Goal: Check status: Check status

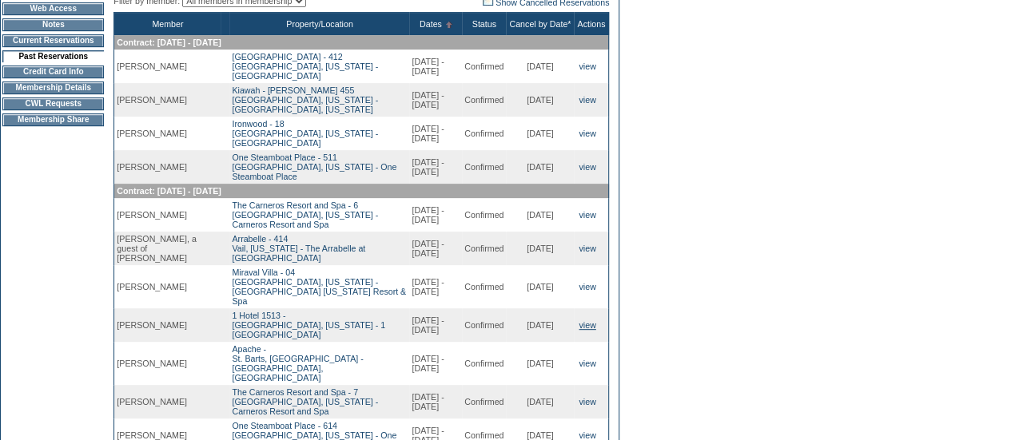
scroll to position [223, 0]
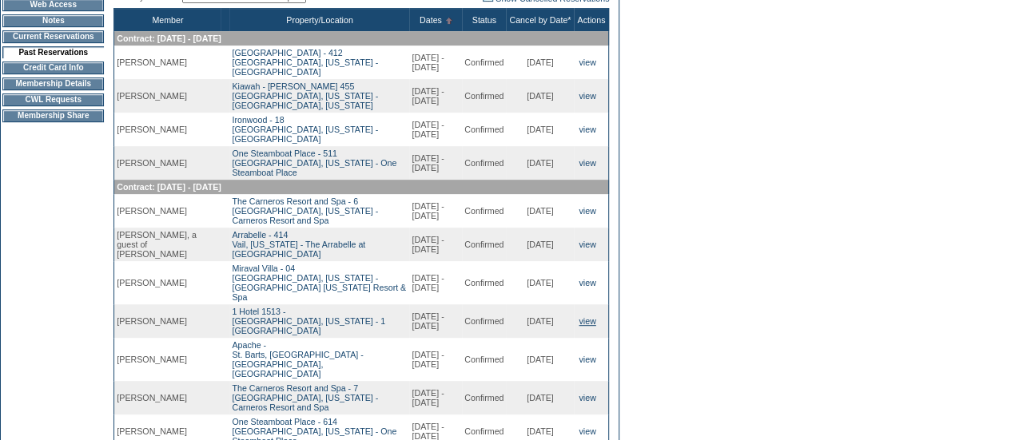
click at [593, 320] on link "view" at bounding box center [587, 322] width 17 height 10
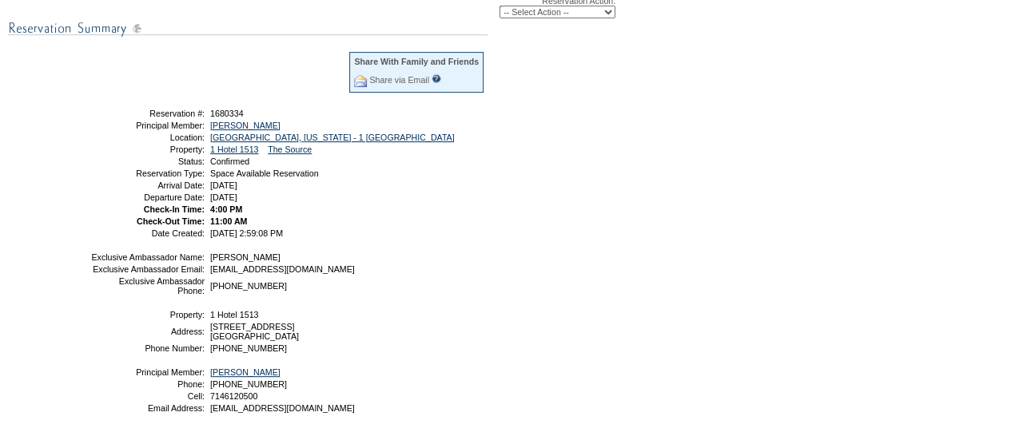
scroll to position [240, 0]
click at [210, 240] on span "7/19/2024 2:59:08 PM" at bounding box center [246, 235] width 73 height 10
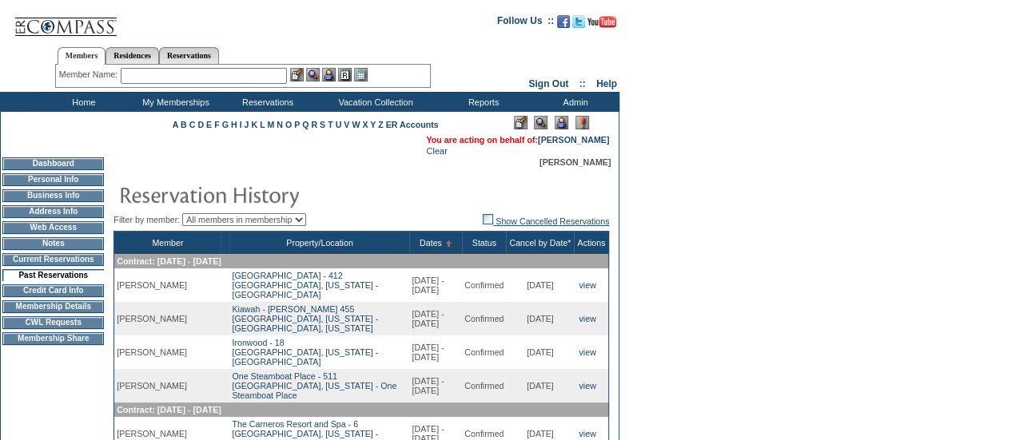
click at [542, 219] on link "Show Cancelled Reservations" at bounding box center [546, 222] width 126 height 10
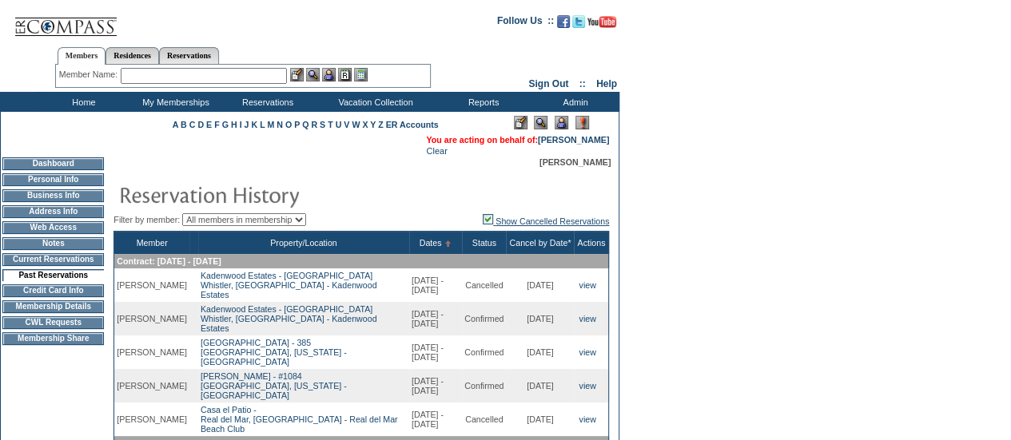
click at [528, 225] on link "Show Cancelled Reservations" at bounding box center [546, 222] width 126 height 10
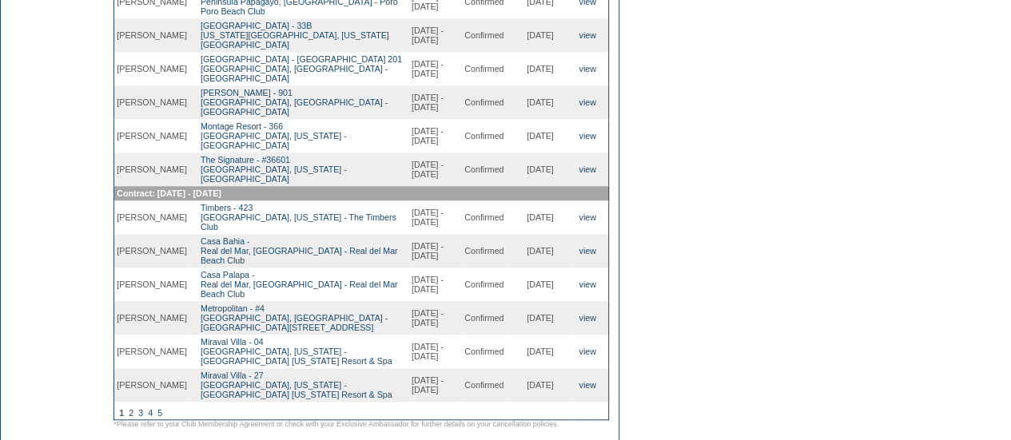
scroll to position [679, 0]
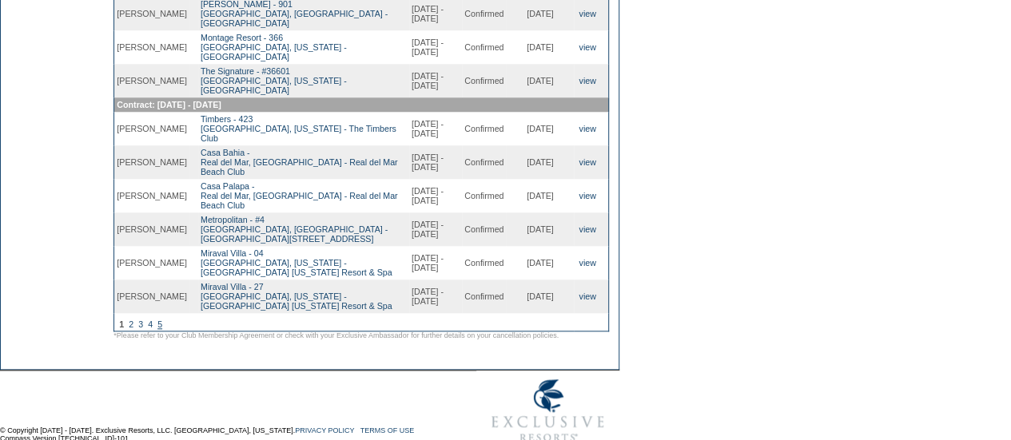
click at [162, 320] on link "5" at bounding box center [159, 325] width 5 height 10
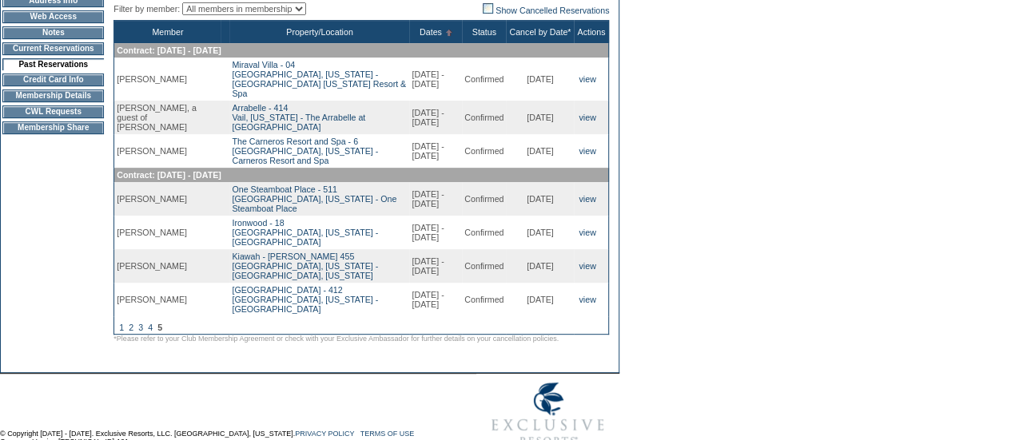
scroll to position [211, 0]
click at [570, 12] on link "Show Cancelled Reservations" at bounding box center [546, 11] width 126 height 10
click at [483, 11] on img at bounding box center [488, 8] width 10 height 10
